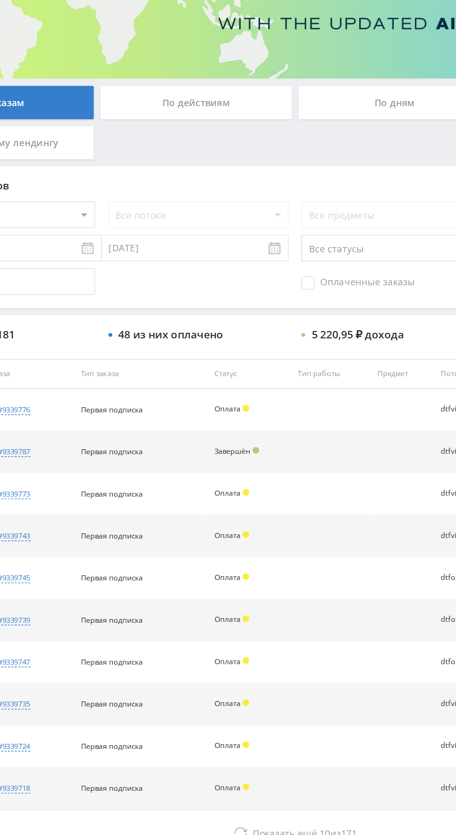
click at [225, 206] on div "По действиям" at bounding box center [210, 201] width 134 height 23
click at [0, 0] on input "По действиям" at bounding box center [0, 0] width 0 height 0
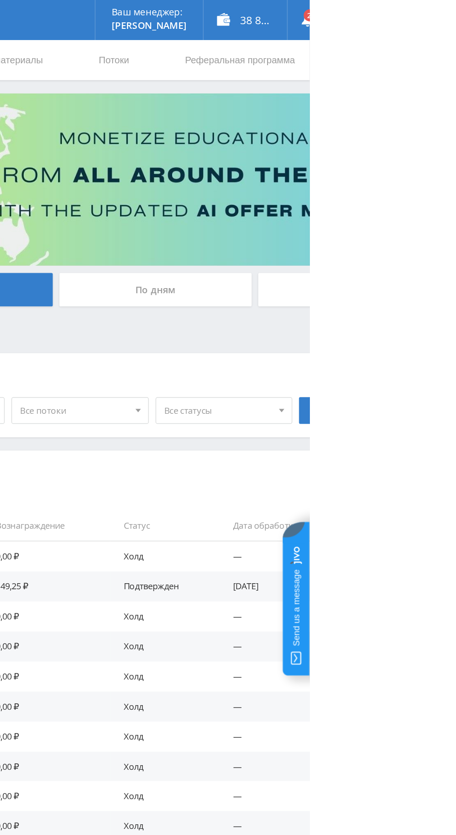
click at [378, 201] on div "По дням" at bounding box center [348, 201] width 134 height 23
click at [0, 0] on input "По дням" at bounding box center [0, 0] width 0 height 0
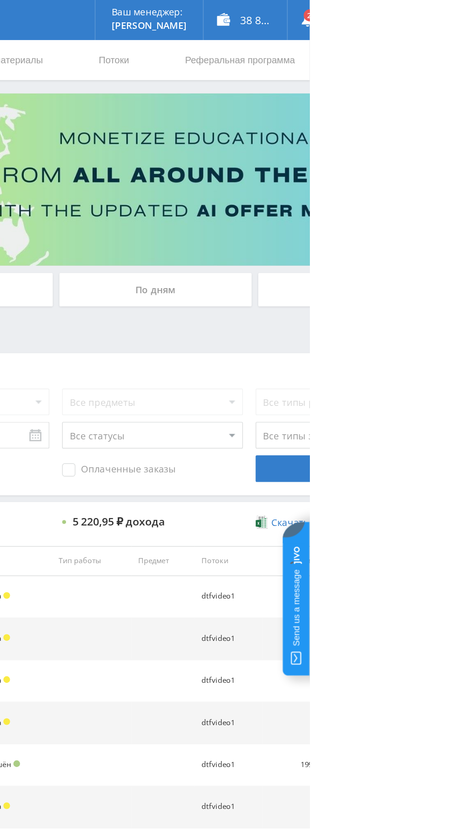
click at [320, 201] on div "По дням" at bounding box center [348, 201] width 134 height 23
click at [0, 0] on input "По дням" at bounding box center [0, 0] width 0 height 0
